Goal: Transaction & Acquisition: Book appointment/travel/reservation

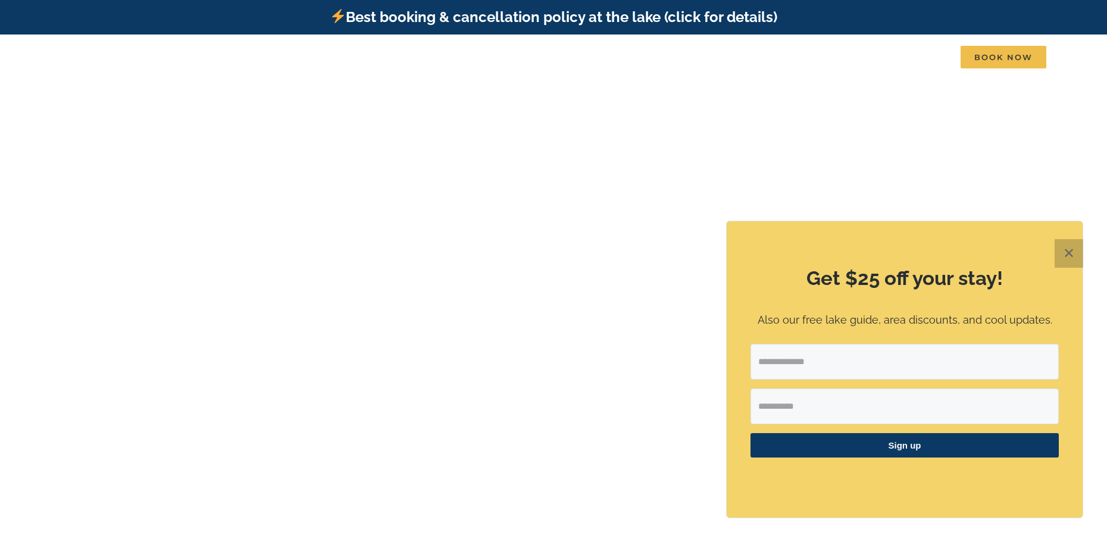
click at [1065, 250] on button "✕" at bounding box center [1069, 253] width 29 height 29
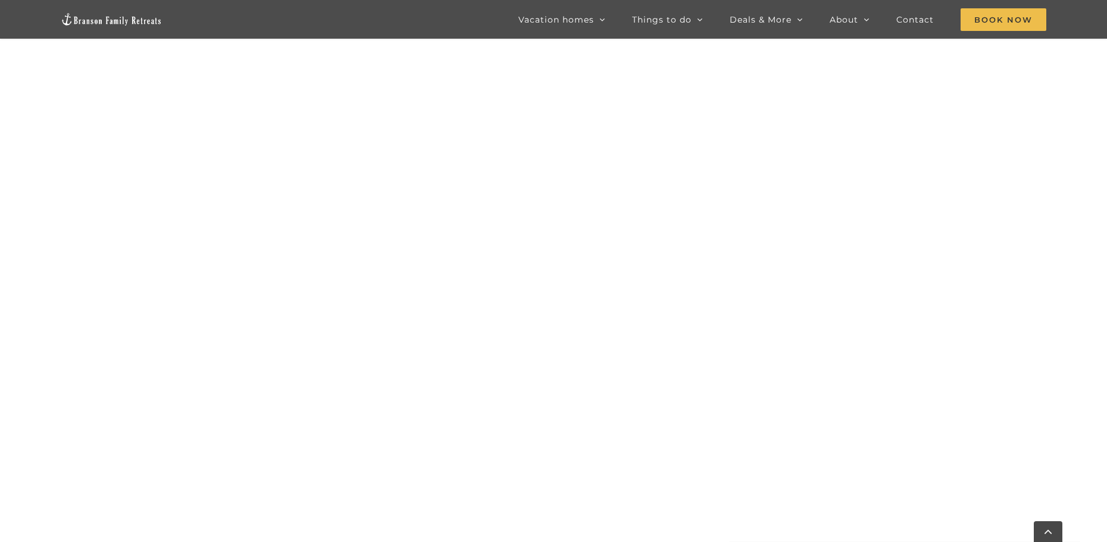
scroll to position [899, 0]
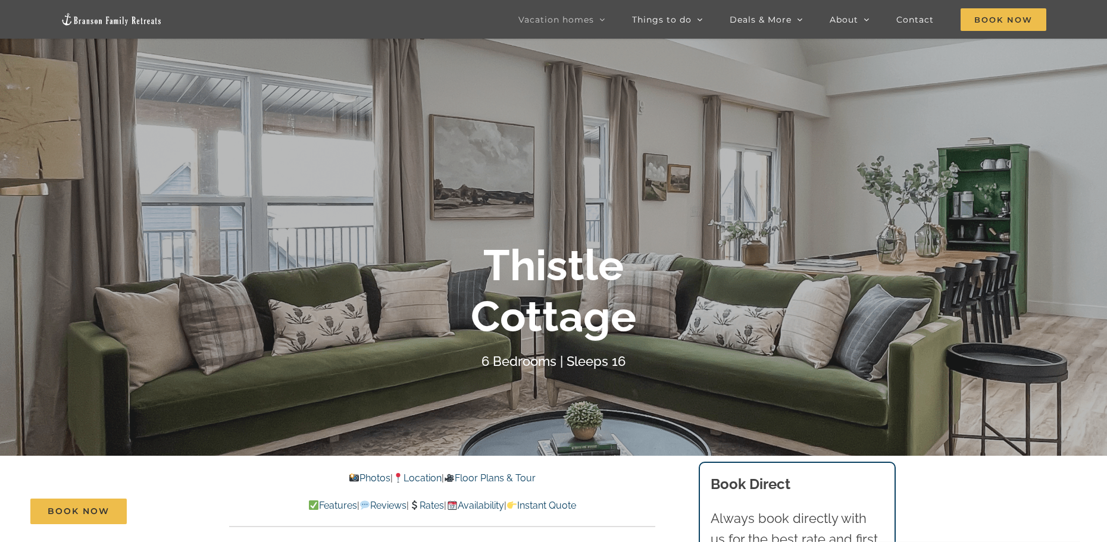
scroll to position [119, 0]
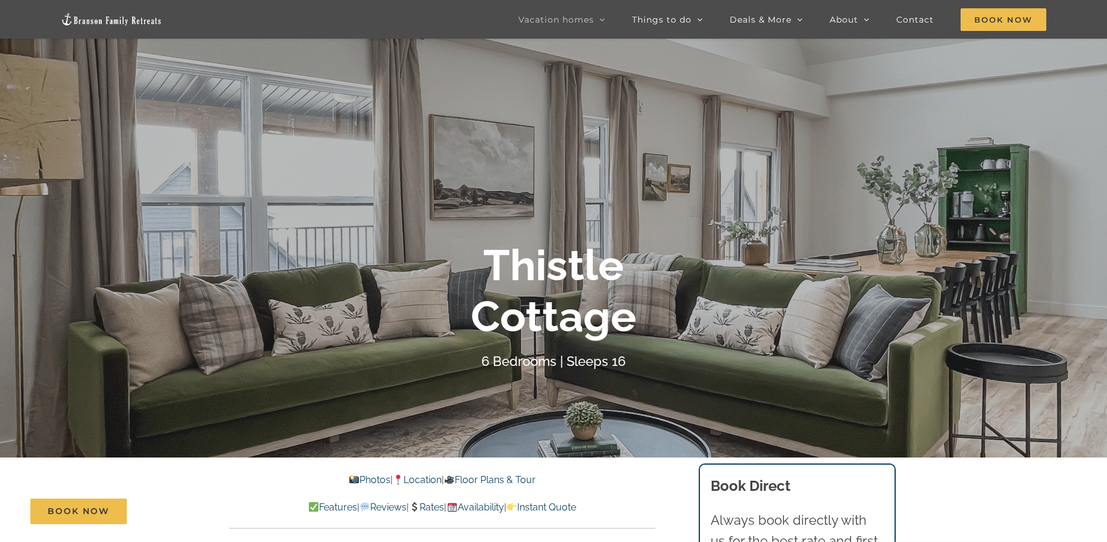
click at [367, 478] on link "Photos" at bounding box center [369, 479] width 42 height 11
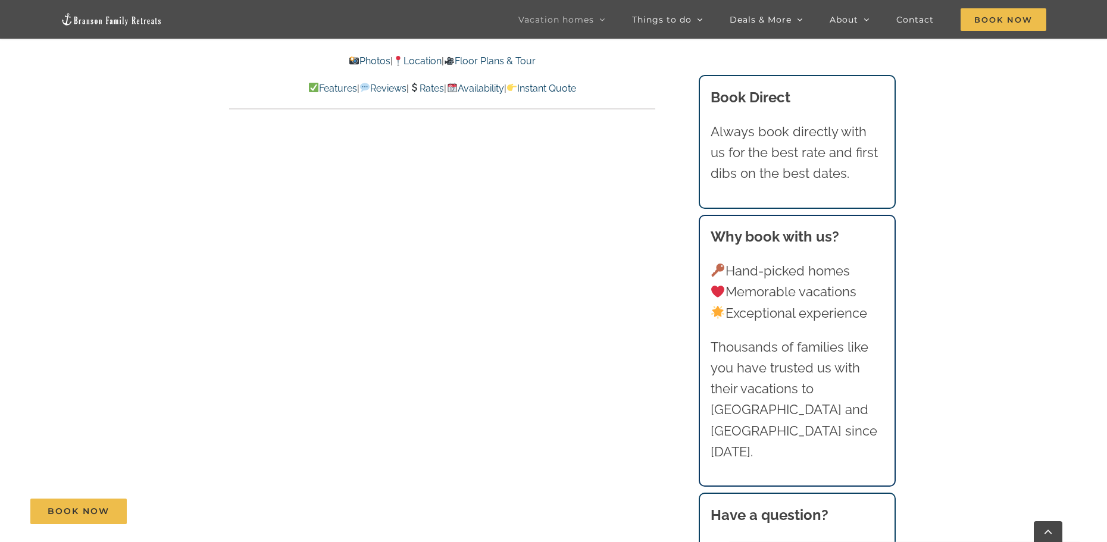
scroll to position [827, 0]
